Goal: Task Accomplishment & Management: Use online tool/utility

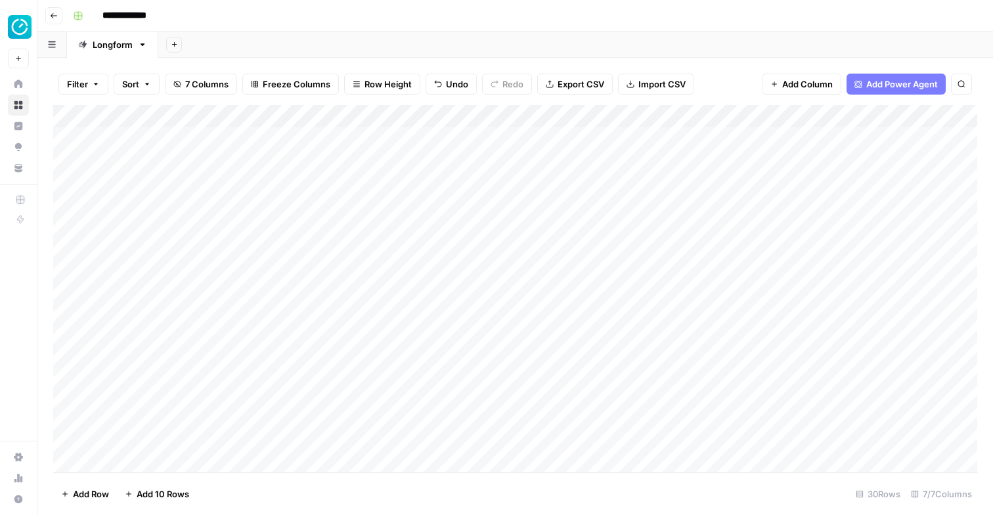
click at [357, 142] on div "Add Column" at bounding box center [515, 288] width 924 height 367
click at [552, 126] on div "Add Column" at bounding box center [515, 288] width 924 height 367
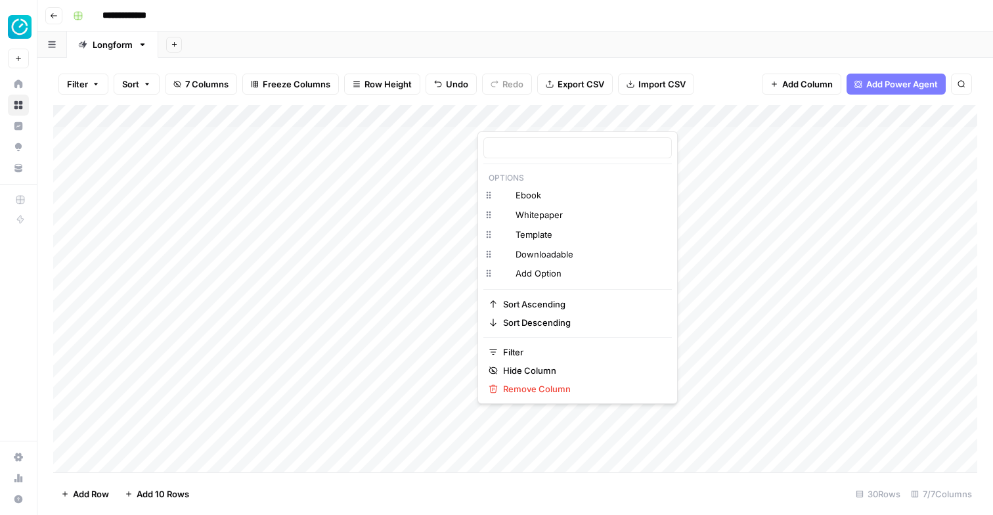
type input "Type"
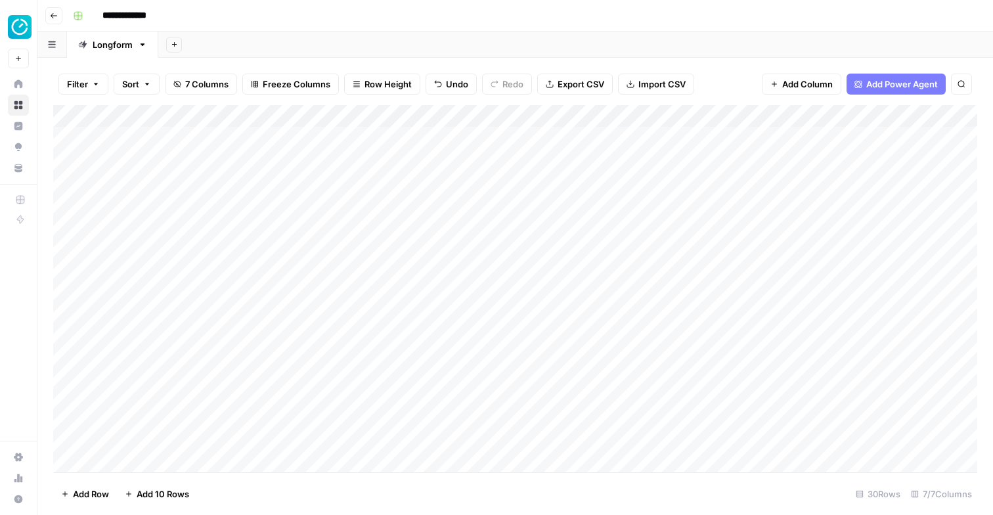
click at [639, 139] on div "Add Column" at bounding box center [515, 288] width 924 height 367
click at [613, 174] on div "Add Column" at bounding box center [515, 288] width 924 height 367
click at [676, 139] on div "Add Column" at bounding box center [515, 288] width 924 height 367
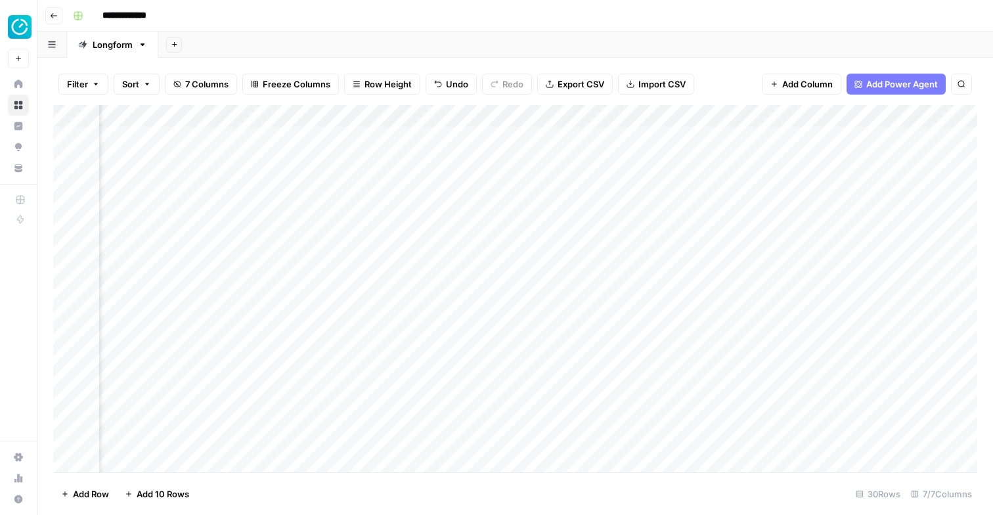
scroll to position [0, 370]
